Goal: Register for event/course

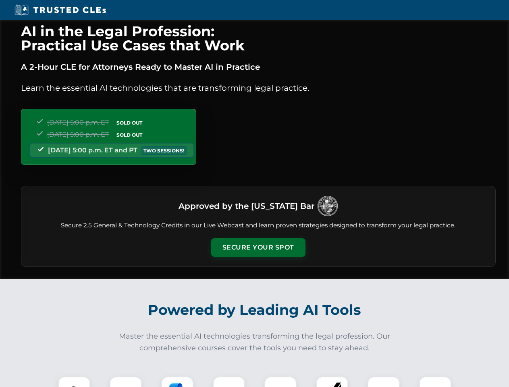
click at [258, 247] on button "Secure Your Spot" at bounding box center [258, 247] width 94 height 19
click at [74, 382] on img at bounding box center [73, 392] width 23 height 23
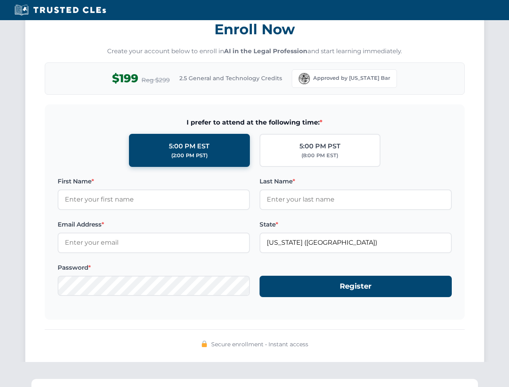
scroll to position [791, 0]
